Goal: Communication & Community: Answer question/provide support

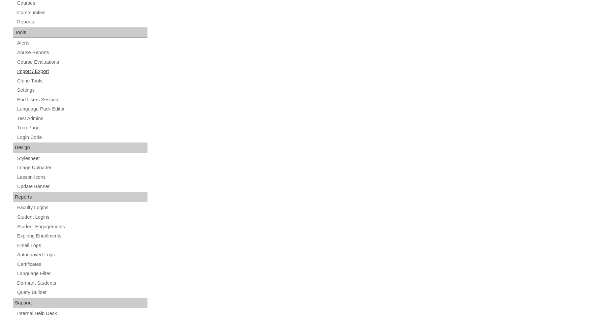
scroll to position [223, 0]
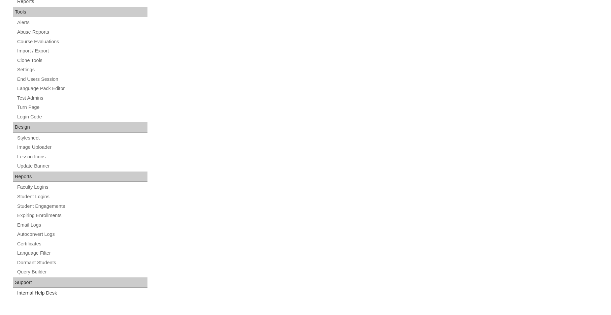
click at [55, 294] on link "Internal Help Desk" at bounding box center [81, 293] width 131 height 8
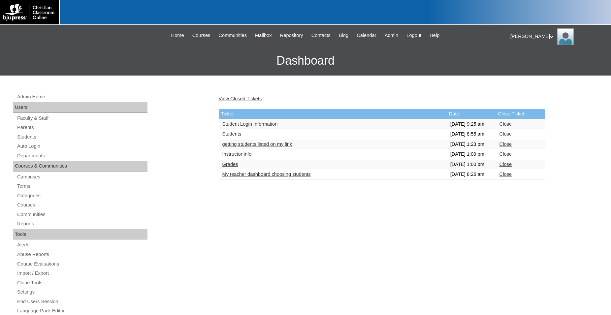
click at [287, 147] on link "getting students listed on my link" at bounding box center [257, 144] width 70 height 5
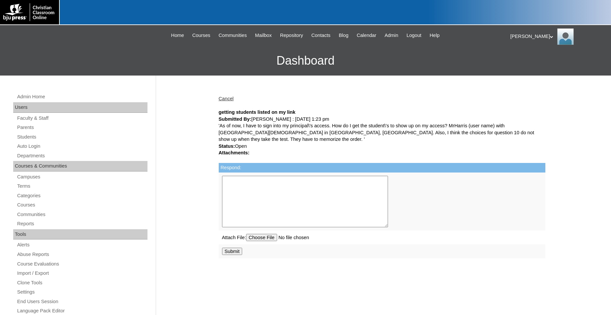
click at [250, 183] on textarea "Respond:" at bounding box center [305, 201] width 166 height 51
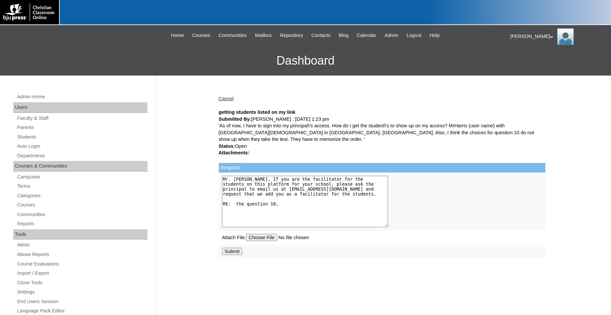
click at [282, 207] on textarea "Mr. Mike Harris, If you are the facilitator for the students on this platform f…" at bounding box center [305, 201] width 166 height 51
click at [311, 198] on textarea "Mr. Mike Harris, If you are the facilitator for the students on this platform f…" at bounding box center [305, 201] width 166 height 51
click at [311, 195] on textarea "Mr. Mike Harris, If you are the facilitator for the students on this platform f…" at bounding box center [305, 201] width 166 height 51
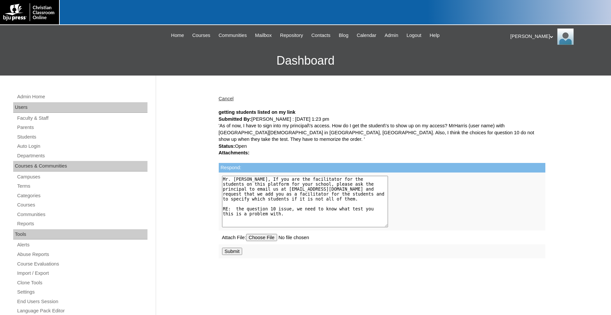
click at [269, 215] on textarea "Mr. Mike Harris, If you are the facilitator for the students on this platform f…" at bounding box center [305, 201] width 166 height 51
type textarea "Mr. Mike Harris, If you are the facilitator for the students on this platform f…"
click at [235, 255] on input "Submit" at bounding box center [232, 251] width 20 height 7
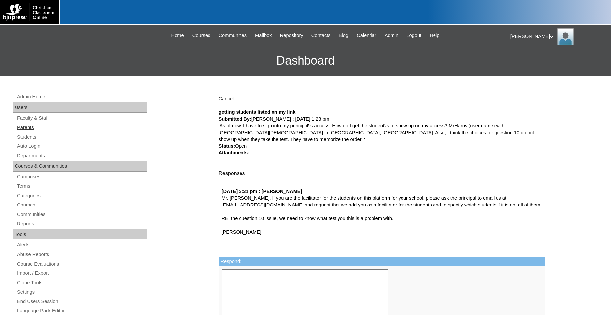
click at [30, 128] on link "Parents" at bounding box center [81, 127] width 131 height 8
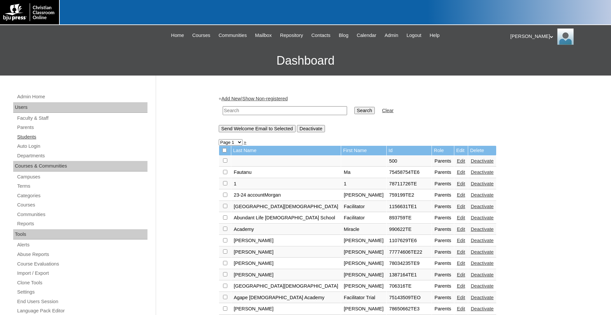
click at [27, 139] on link "Students" at bounding box center [81, 137] width 131 height 8
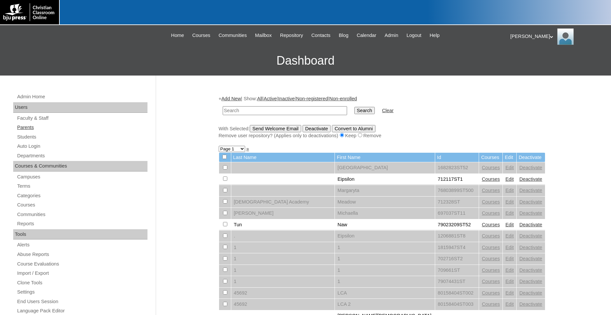
click at [24, 128] on link "Parents" at bounding box center [81, 127] width 131 height 8
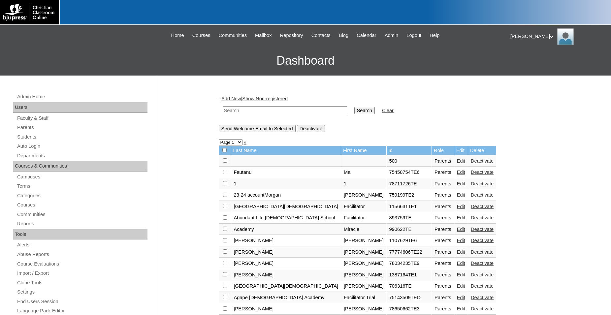
click at [296, 112] on input "text" at bounding box center [285, 110] width 124 height 9
type input "1530725"
click at [354, 107] on input "Search" at bounding box center [364, 110] width 20 height 7
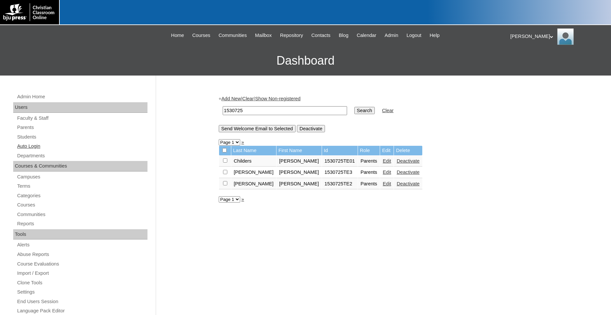
click at [37, 147] on link "Auto Login" at bounding box center [81, 146] width 131 height 8
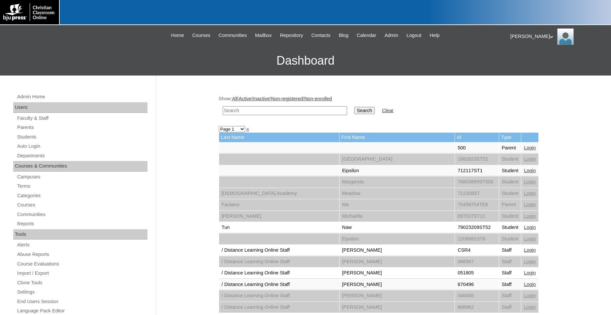
click at [285, 111] on input "text" at bounding box center [285, 110] width 124 height 9
type input "1530725"
click at [354, 107] on input "Search" at bounding box center [364, 110] width 20 height 7
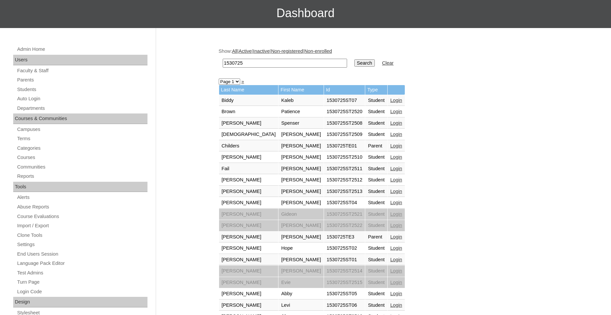
scroll to position [135, 0]
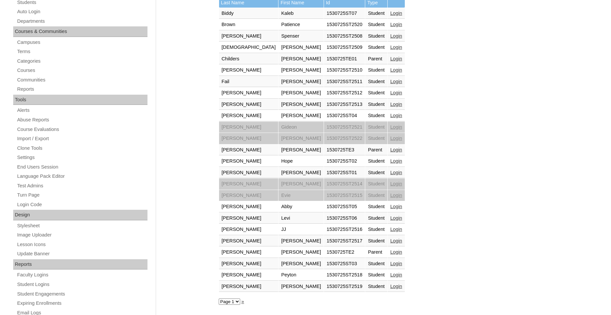
click at [390, 151] on link "Login" at bounding box center [396, 149] width 12 height 5
